Goal: Task Accomplishment & Management: Use online tool/utility

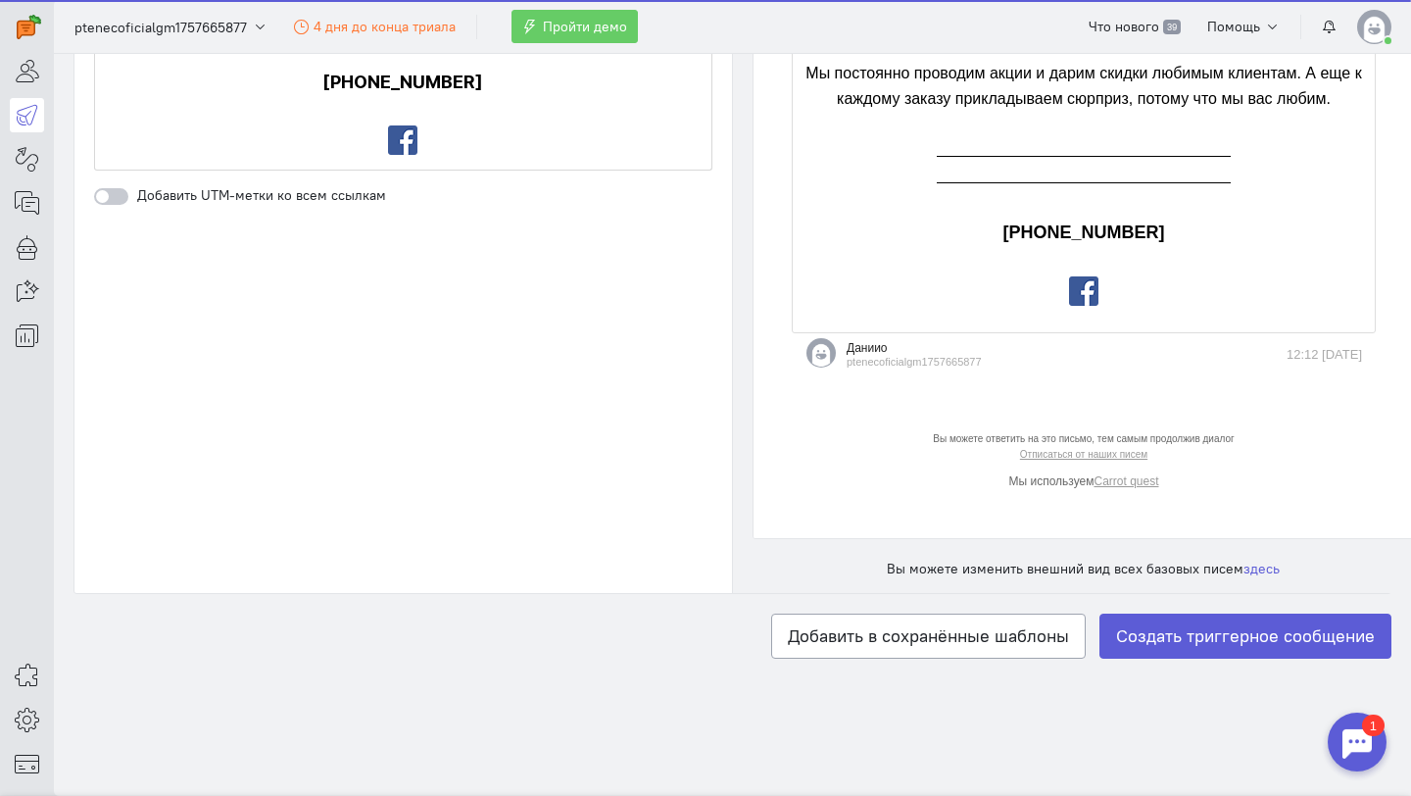
scroll to position [2520, 0]
